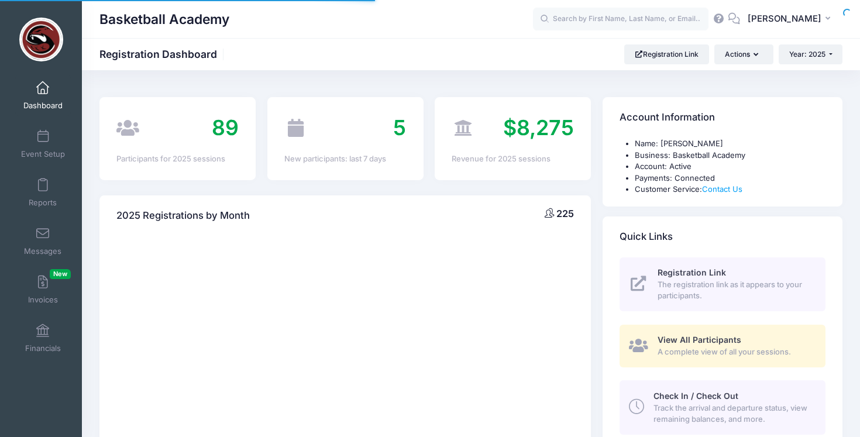
select select
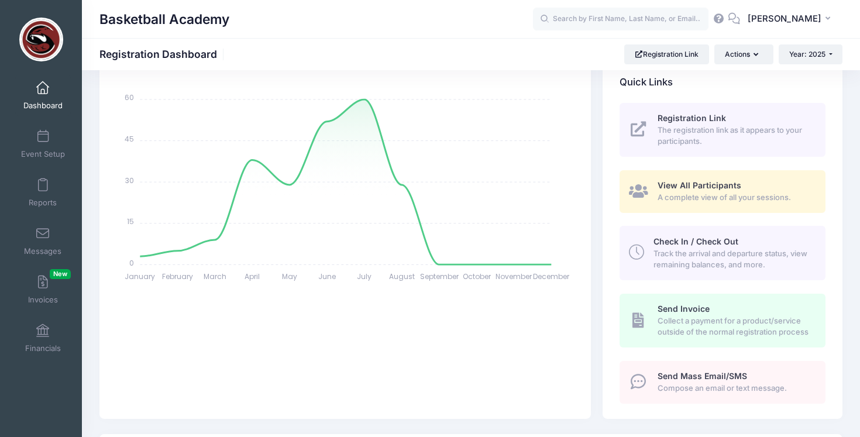
scroll to position [128, 0]
